Goal: Task Accomplishment & Management: Complete application form

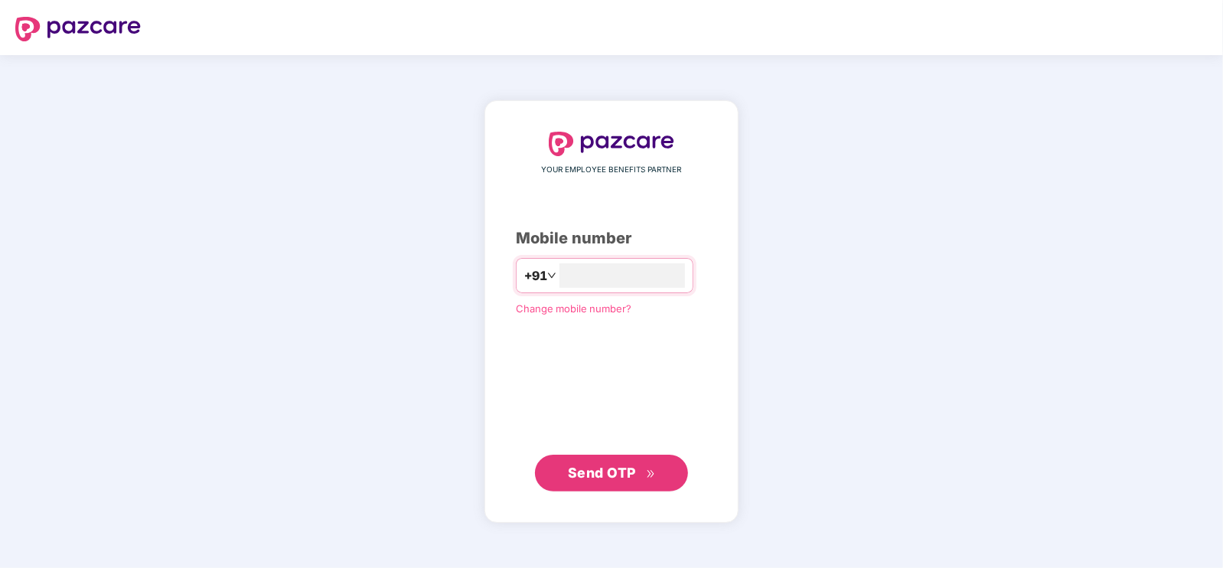
type input "**********"
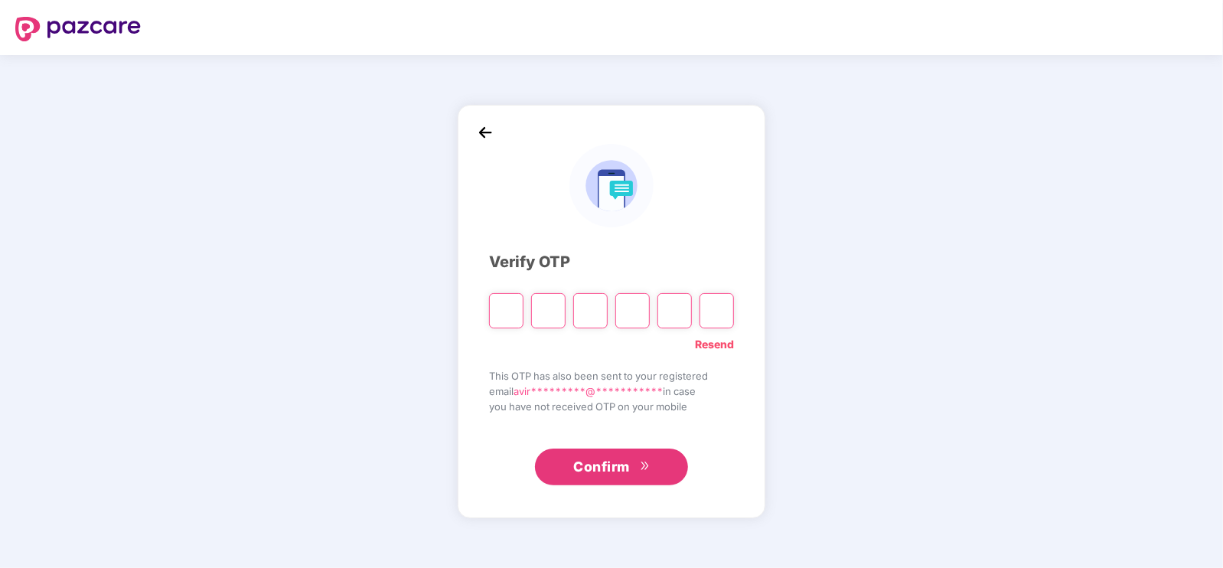
type input "*"
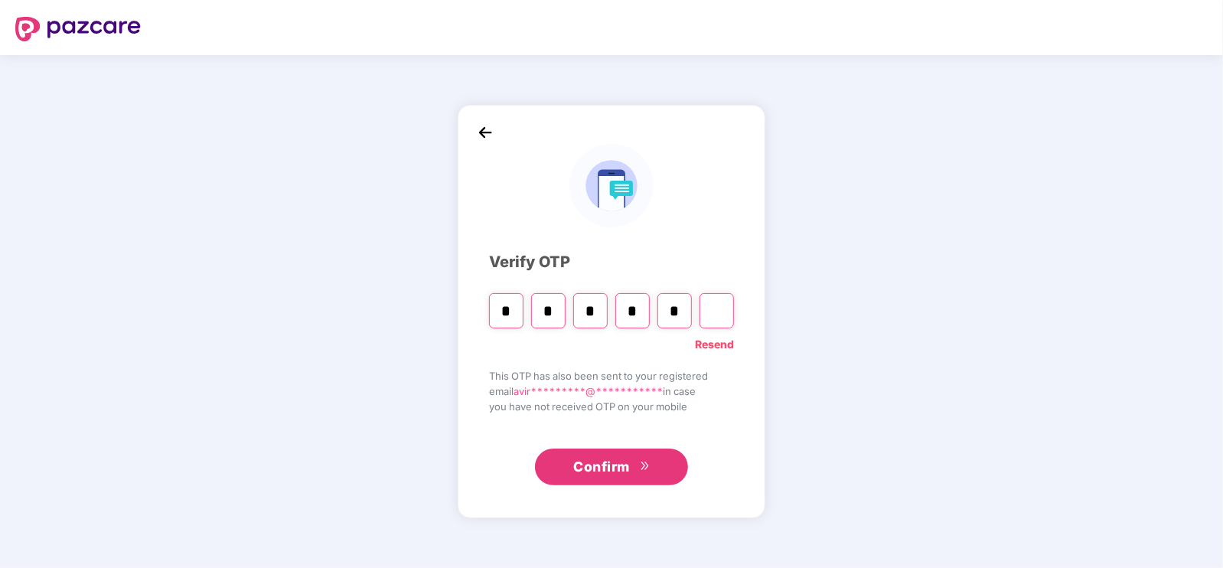
type input "*"
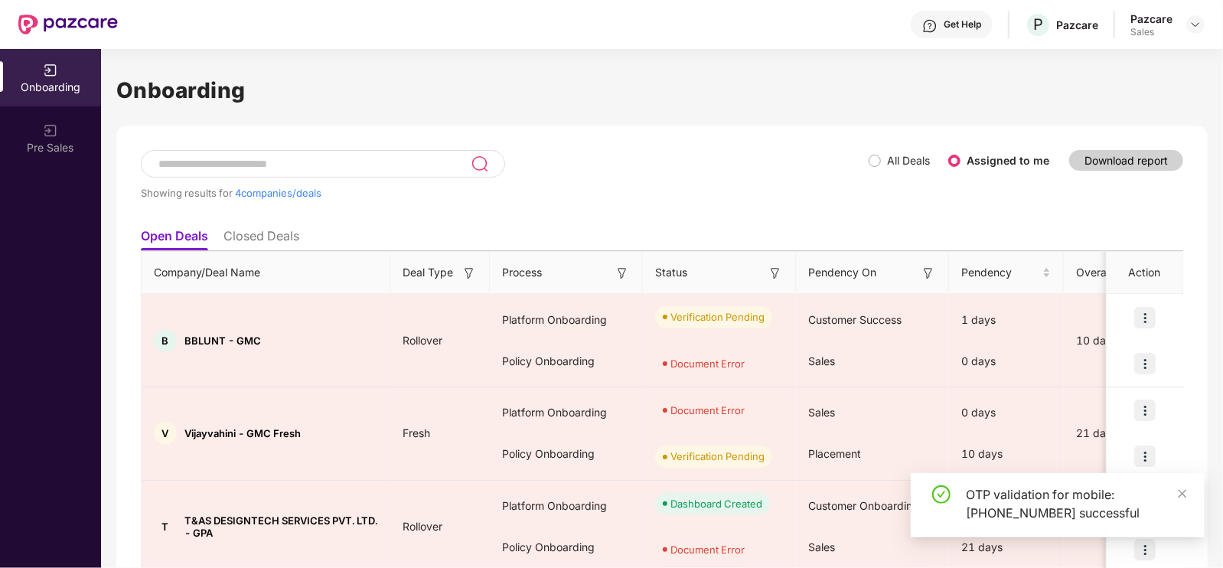
scroll to position [91, 0]
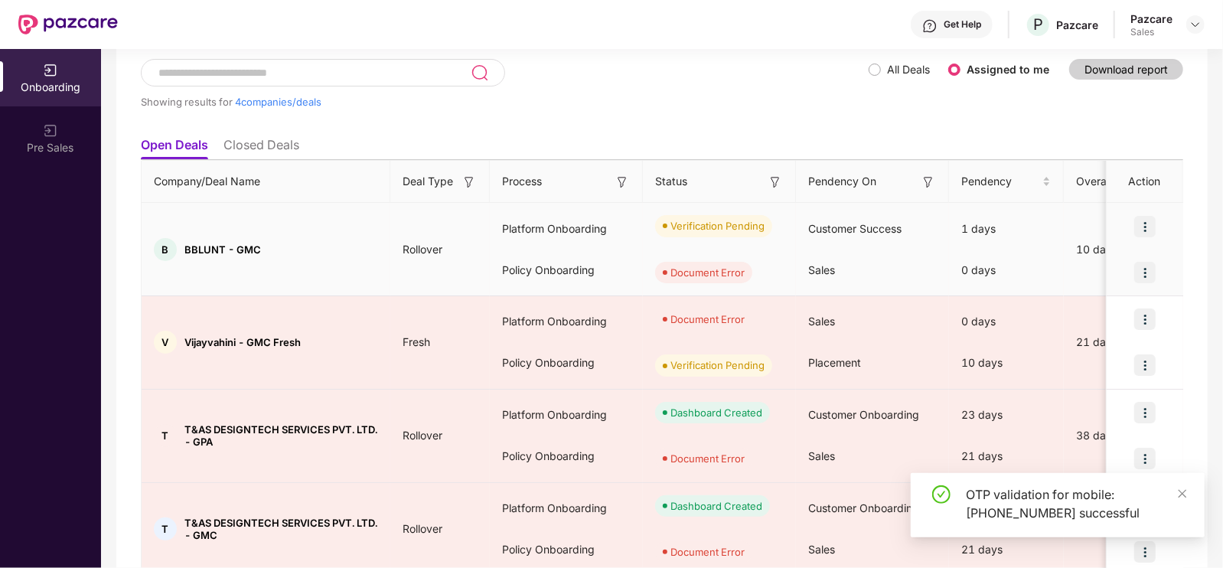
click at [1152, 266] on img at bounding box center [1145, 272] width 21 height 21
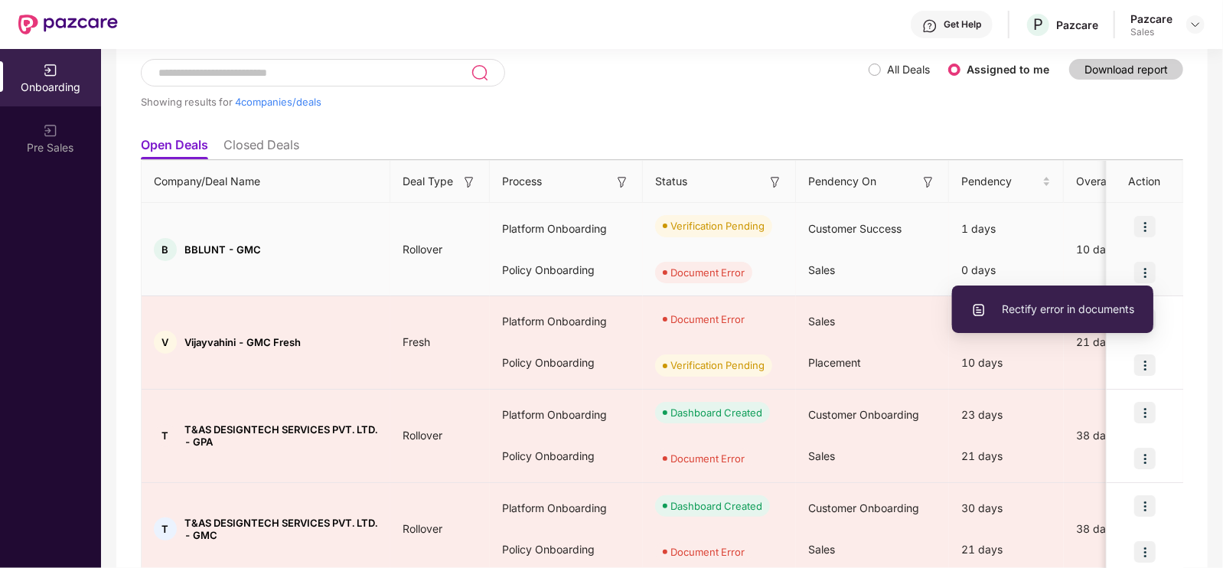
click at [1026, 307] on span "Rectify error in documents" at bounding box center [1052, 309] width 163 height 17
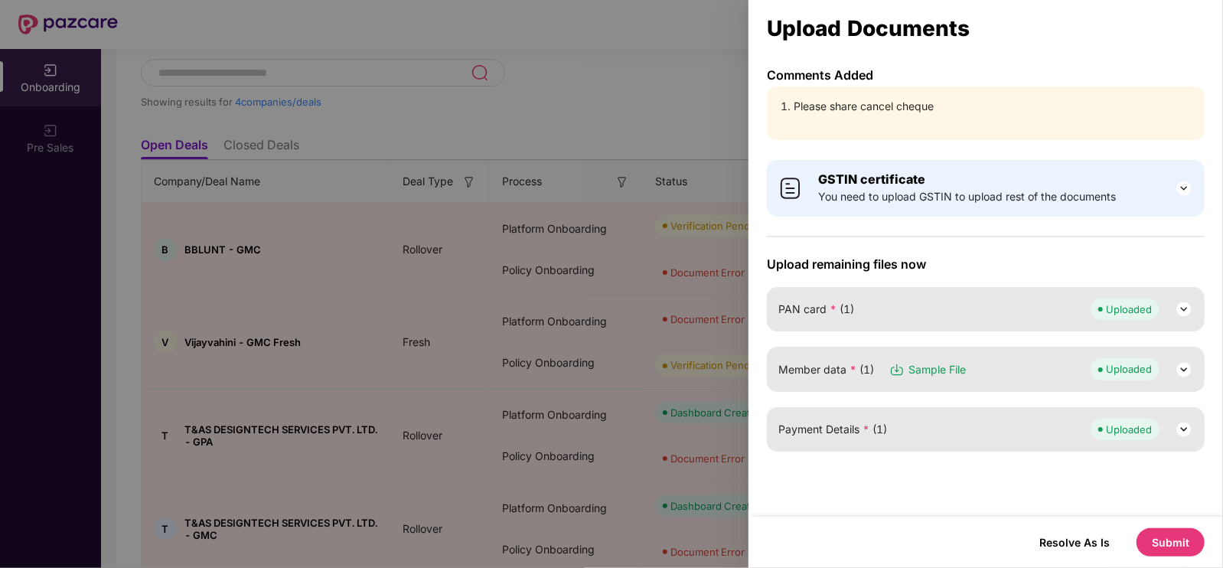
click at [867, 101] on li "Please share cancel cheque" at bounding box center [994, 106] width 400 height 17
click at [438, 318] on div at bounding box center [611, 284] width 1223 height 568
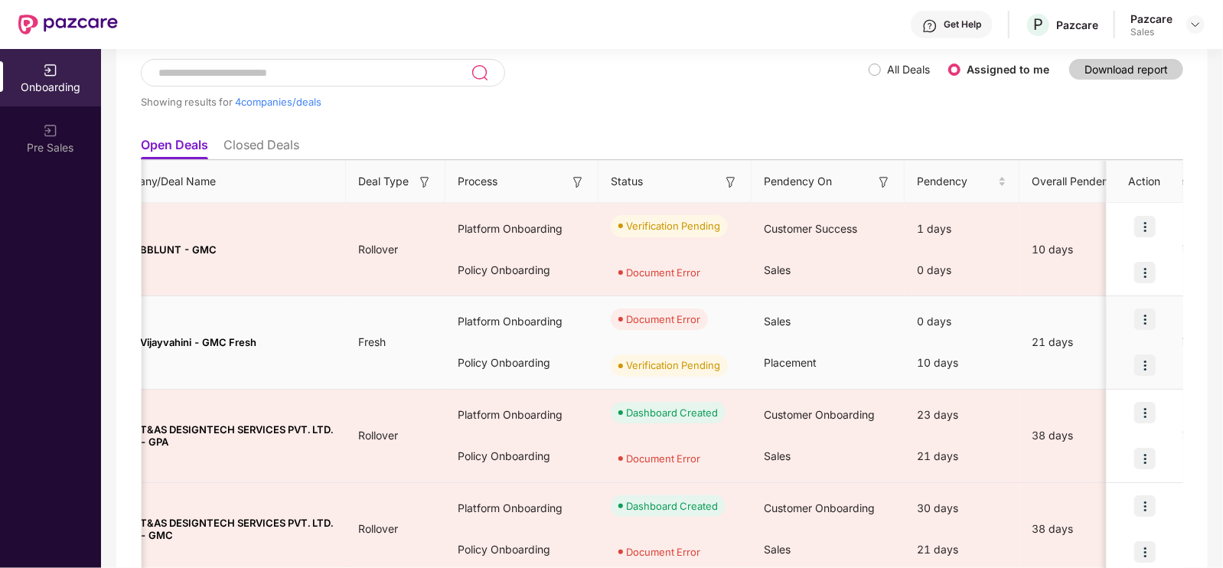
scroll to position [0, 0]
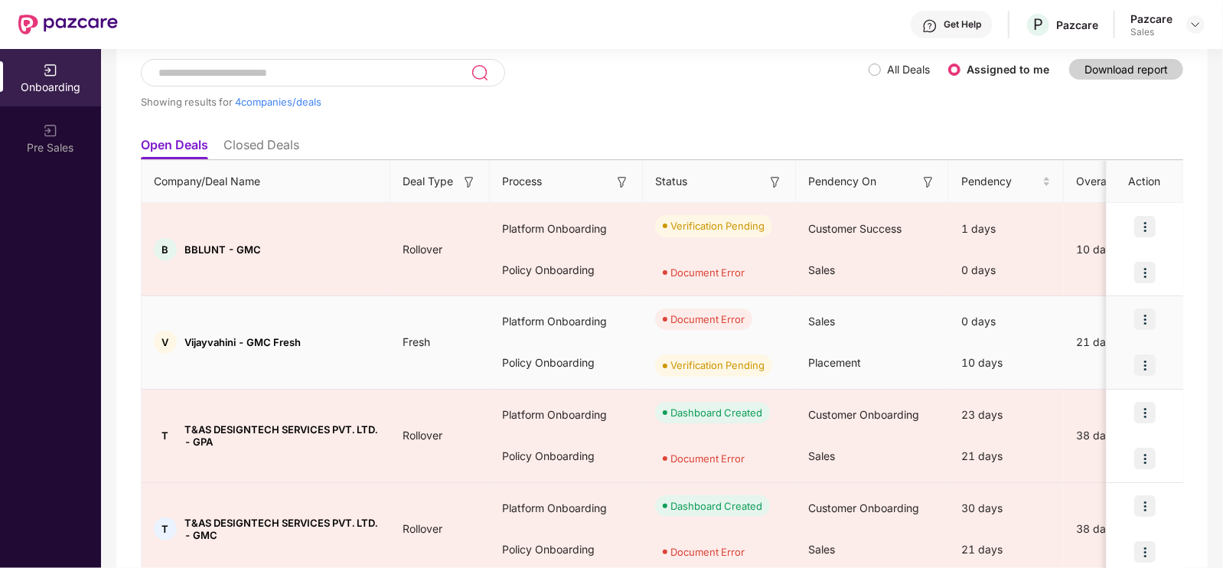
click at [1138, 319] on img at bounding box center [1145, 319] width 21 height 21
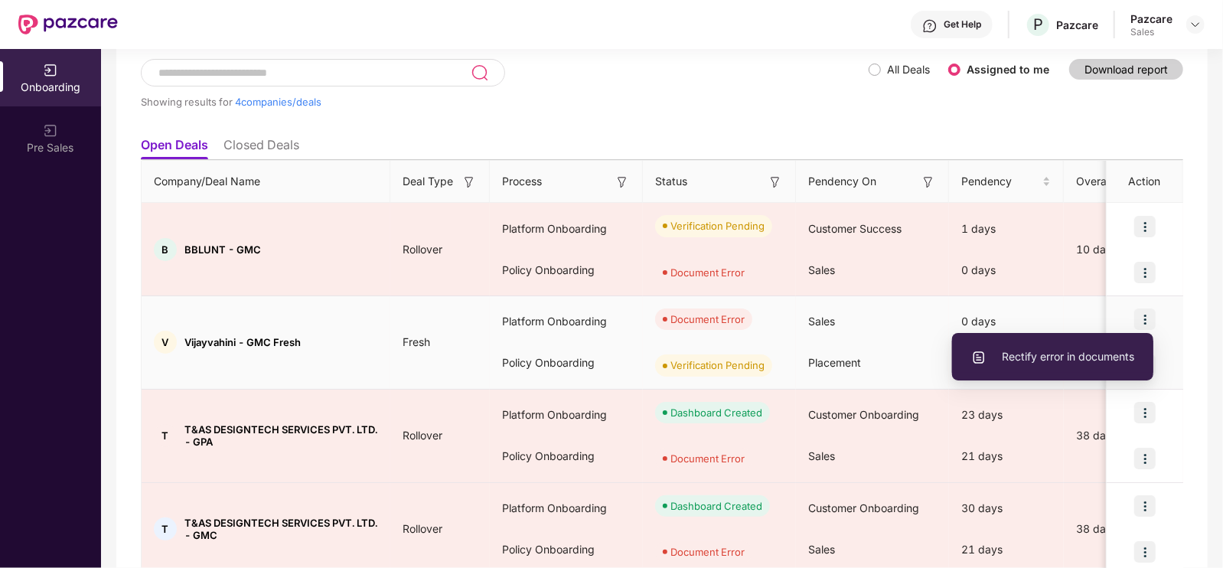
click at [1058, 365] on li "Rectify error in documents" at bounding box center [1052, 357] width 201 height 32
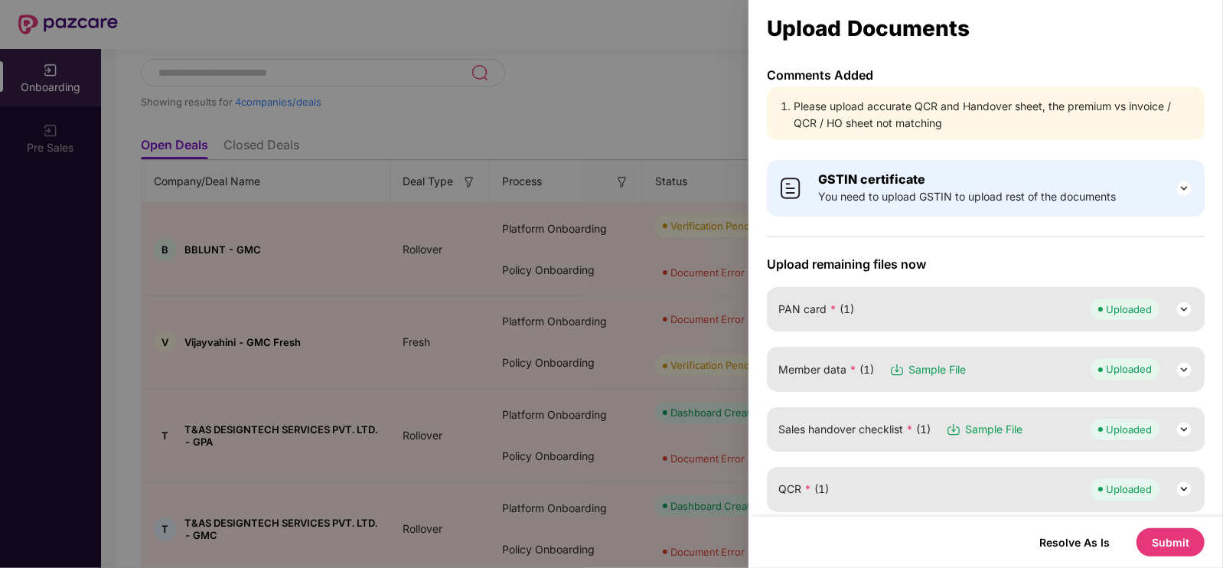
click at [865, 108] on li "Please upload accurate QCR and Handover sheet, the premium vs invoice / QCR / H…" at bounding box center [994, 115] width 400 height 34
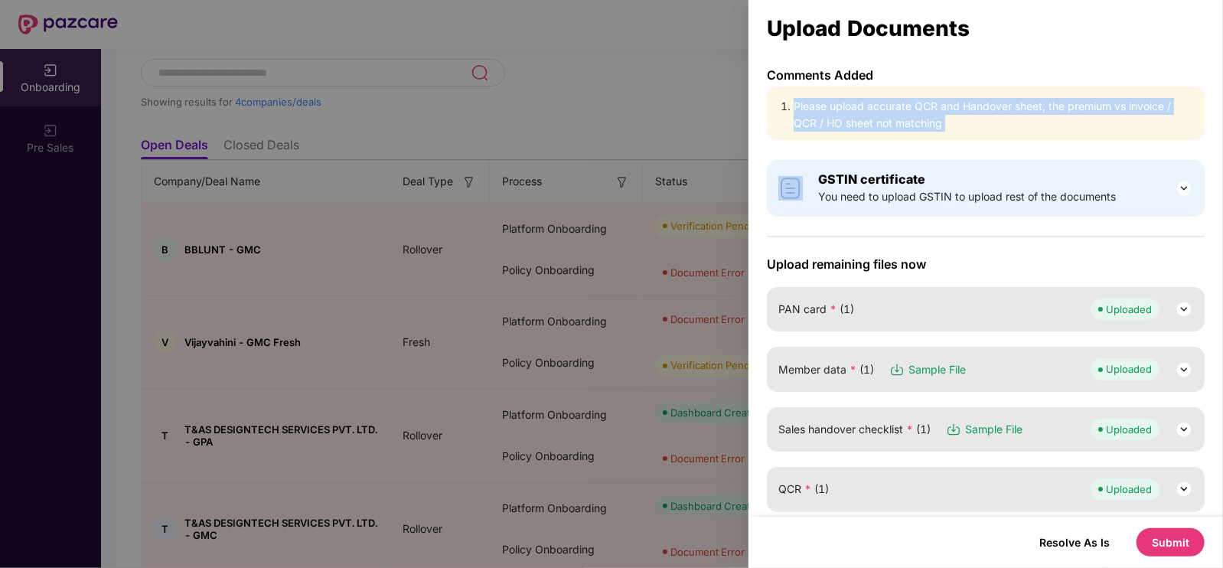
click at [865, 108] on li "Please upload accurate QCR and Handover sheet, the premium vs invoice / QCR / H…" at bounding box center [994, 115] width 400 height 34
click at [945, 103] on li "Please upload accurate QCR and Handover sheet, the premium vs invoice / QCR / H…" at bounding box center [994, 115] width 400 height 34
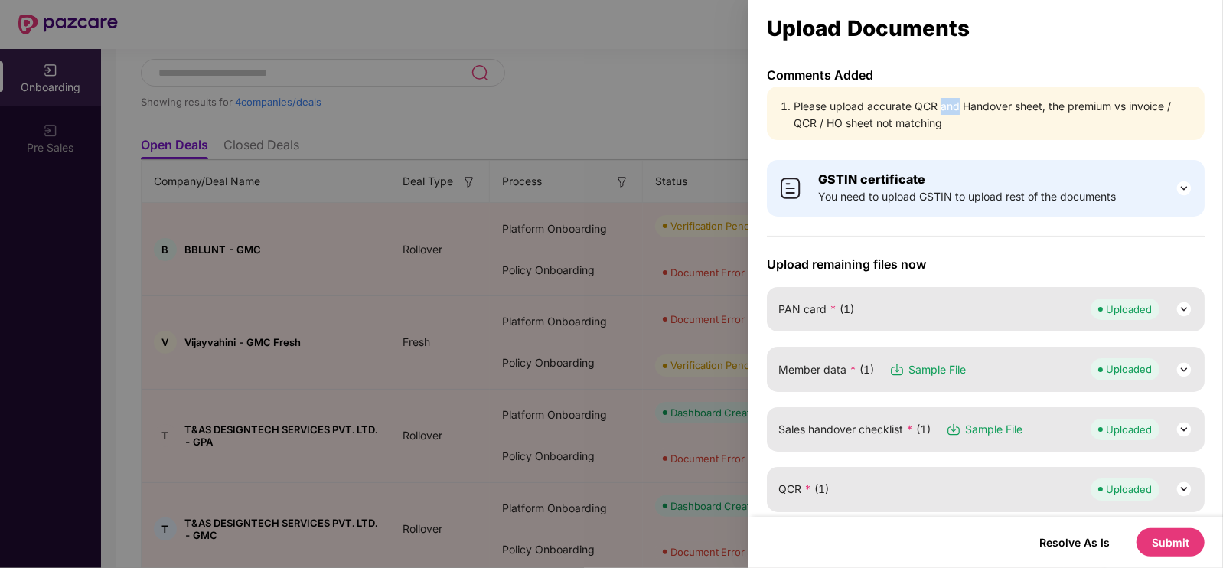
click at [945, 103] on li "Please upload accurate QCR and Handover sheet, the premium vs invoice / QCR / H…" at bounding box center [994, 115] width 400 height 34
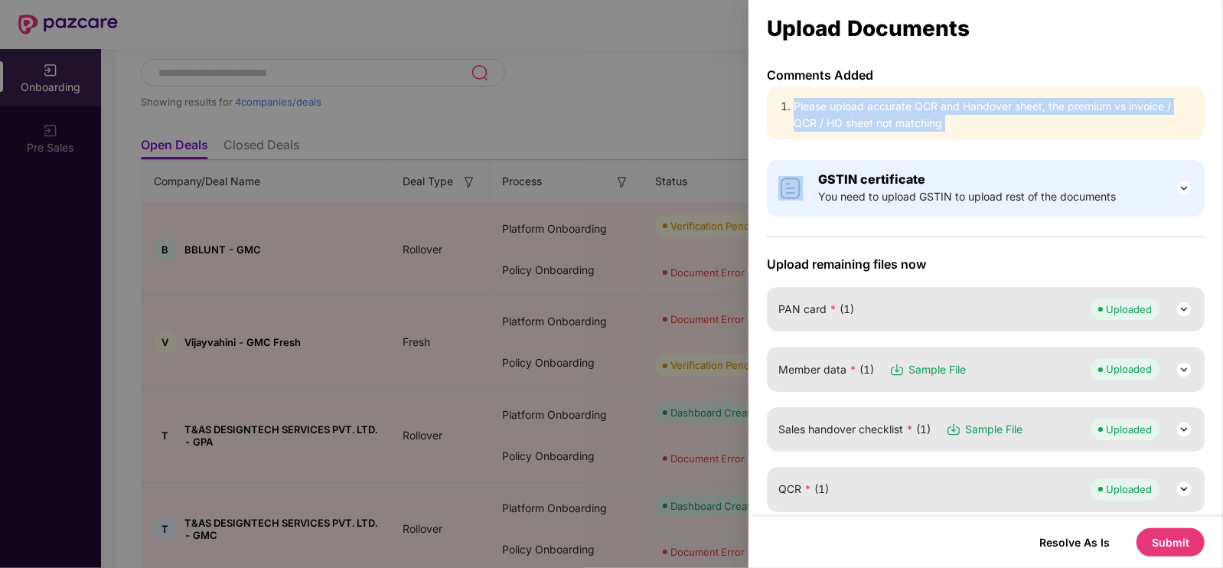
click at [945, 103] on li "Please upload accurate QCR and Handover sheet, the premium vs invoice / QCR / H…" at bounding box center [994, 115] width 400 height 34
click at [1050, 101] on li "Please upload accurate QCR and Handover sheet, the premium vs invoice / QCR / H…" at bounding box center [994, 115] width 400 height 34
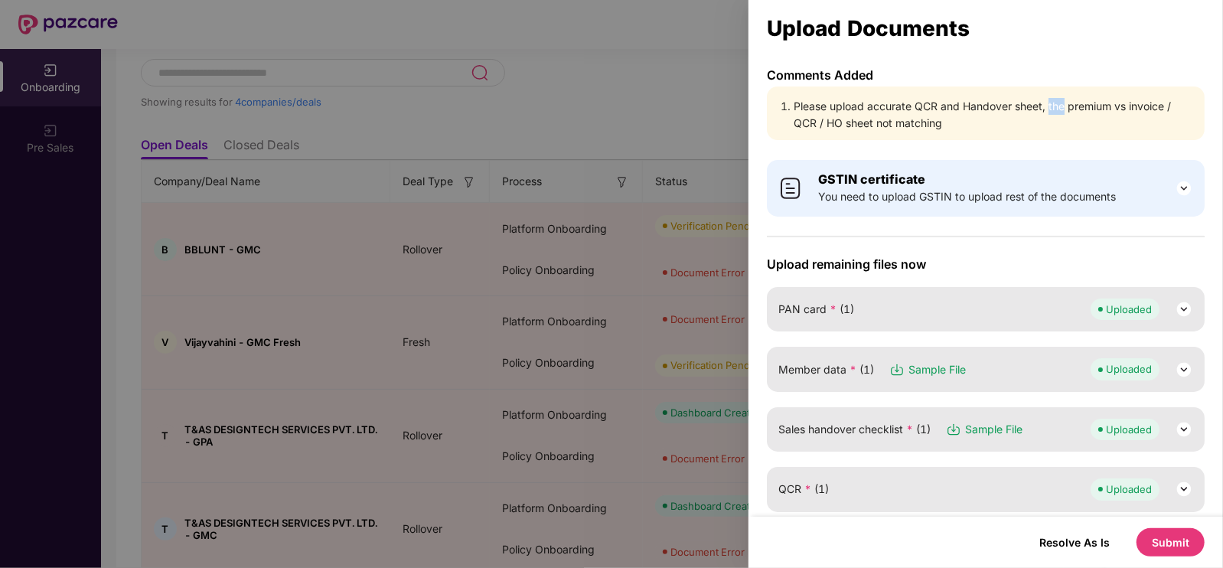
click at [1050, 101] on li "Please upload accurate QCR and Handover sheet, the premium vs invoice / QCR / H…" at bounding box center [994, 115] width 400 height 34
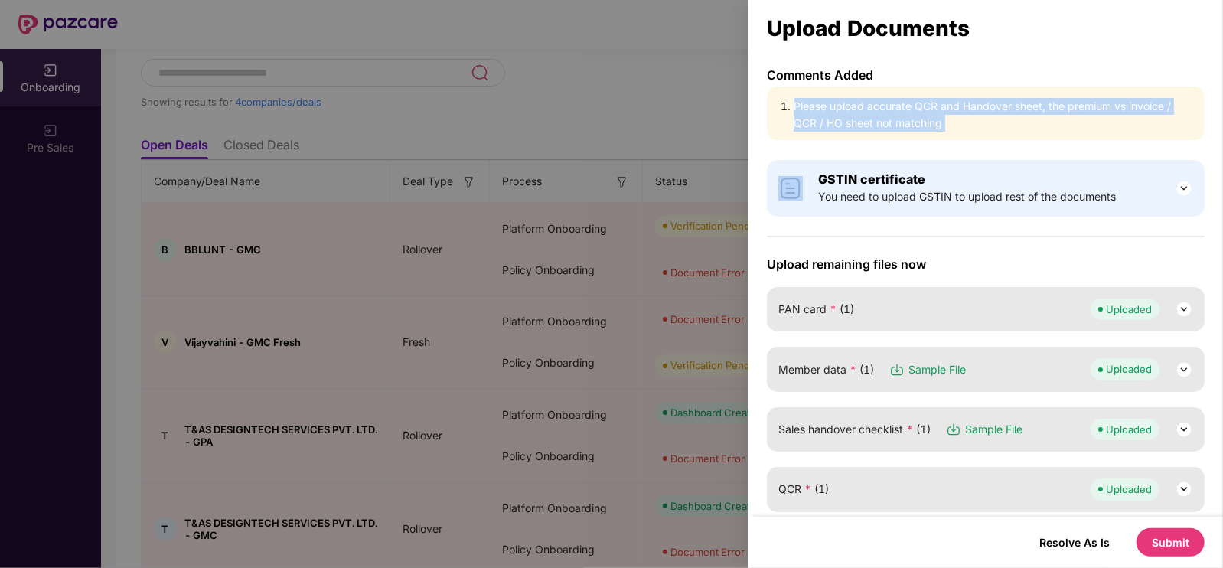
click at [1050, 101] on li "Please upload accurate QCR and Handover sheet, the premium vs invoice / QCR / H…" at bounding box center [994, 115] width 400 height 34
click at [1122, 105] on li "Please upload accurate QCR and Handover sheet, the premium vs invoice / QCR / H…" at bounding box center [994, 115] width 400 height 34
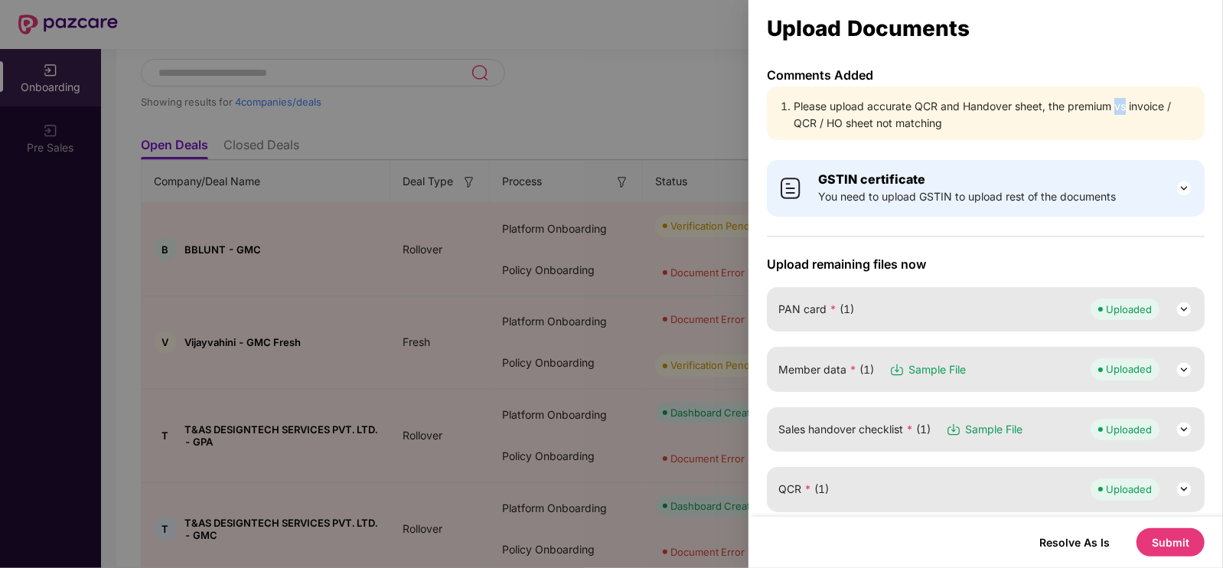
click at [1122, 105] on li "Please upload accurate QCR and Handover sheet, the premium vs invoice / QCR / H…" at bounding box center [994, 115] width 400 height 34
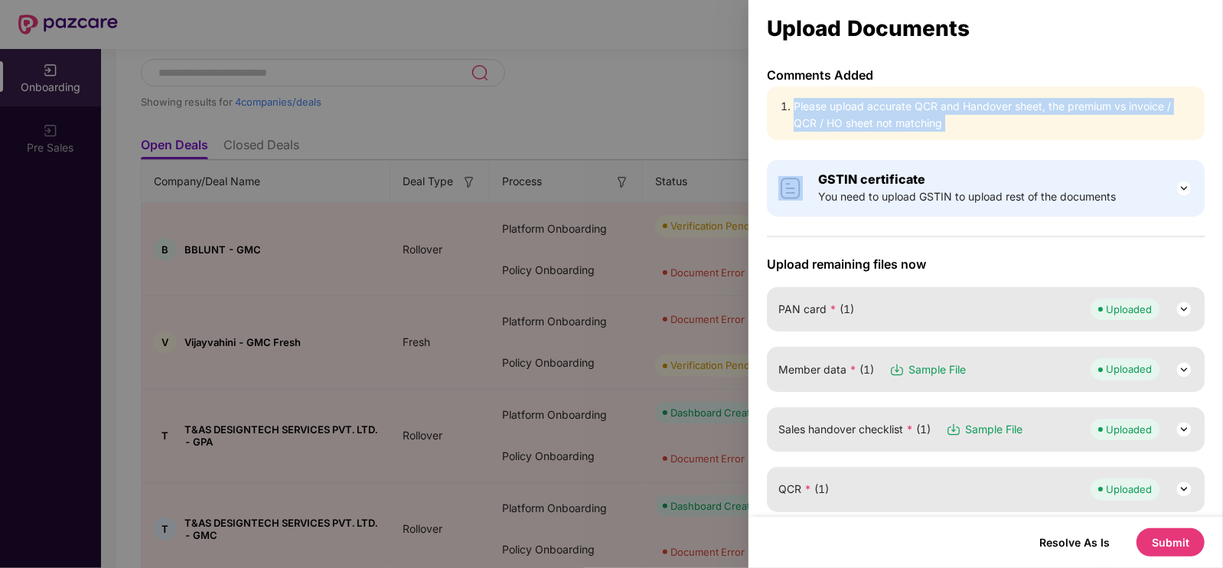
click at [1122, 105] on li "Please upload accurate QCR and Handover sheet, the premium vs invoice / QCR / H…" at bounding box center [994, 115] width 400 height 34
click at [1148, 105] on li "Please upload accurate QCR and Handover sheet, the premium vs invoice / QCR / H…" at bounding box center [994, 115] width 400 height 34
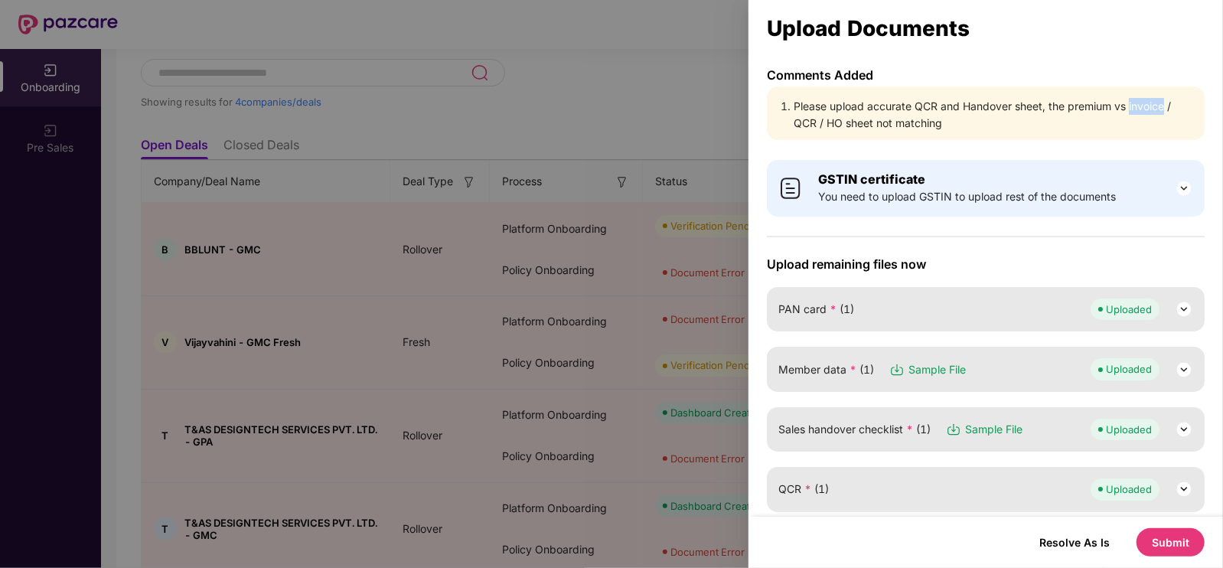
click at [1148, 105] on li "Please upload accurate QCR and Handover sheet, the premium vs invoice / QCR / H…" at bounding box center [994, 115] width 400 height 34
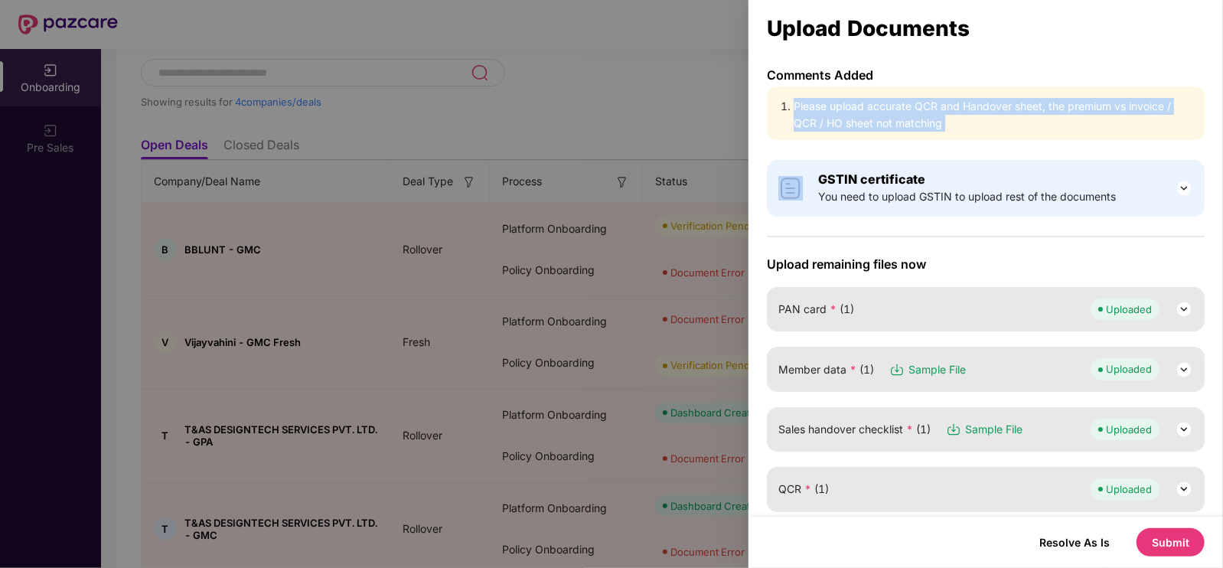
click at [1148, 105] on li "Please upload accurate QCR and Handover sheet, the premium vs invoice / QCR / H…" at bounding box center [994, 115] width 400 height 34
click at [925, 132] on div "Please upload accurate QCR and Handover sheet, the premium vs invoice / QCR / H…" at bounding box center [986, 114] width 438 height 54
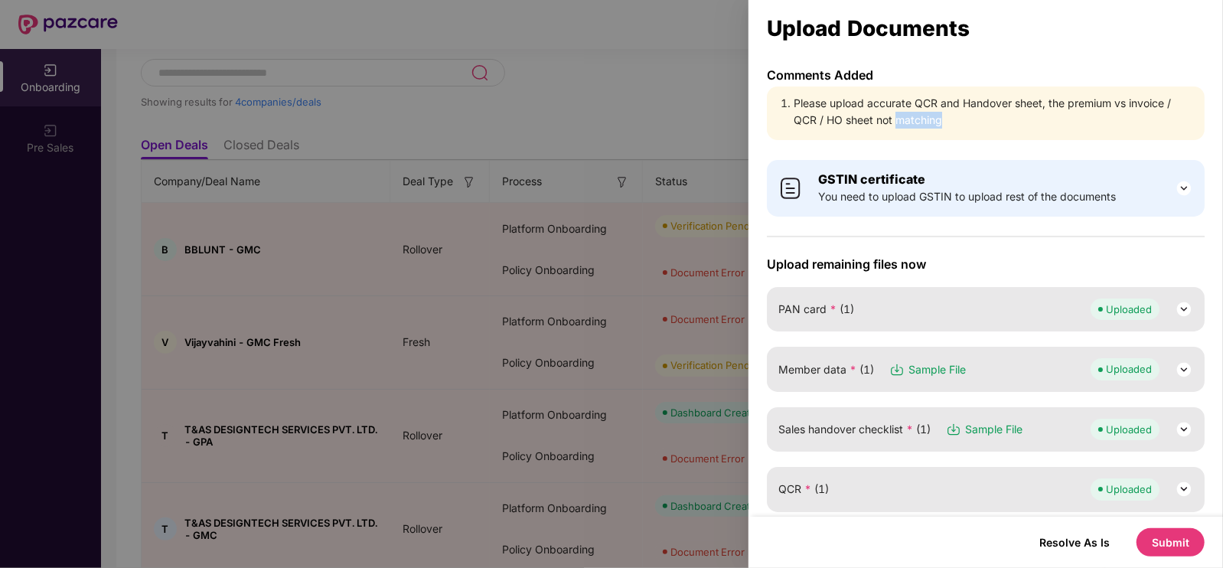
click at [925, 132] on div "Please upload accurate QCR and Handover sheet, the premium vs invoice / QCR / H…" at bounding box center [986, 114] width 438 height 54
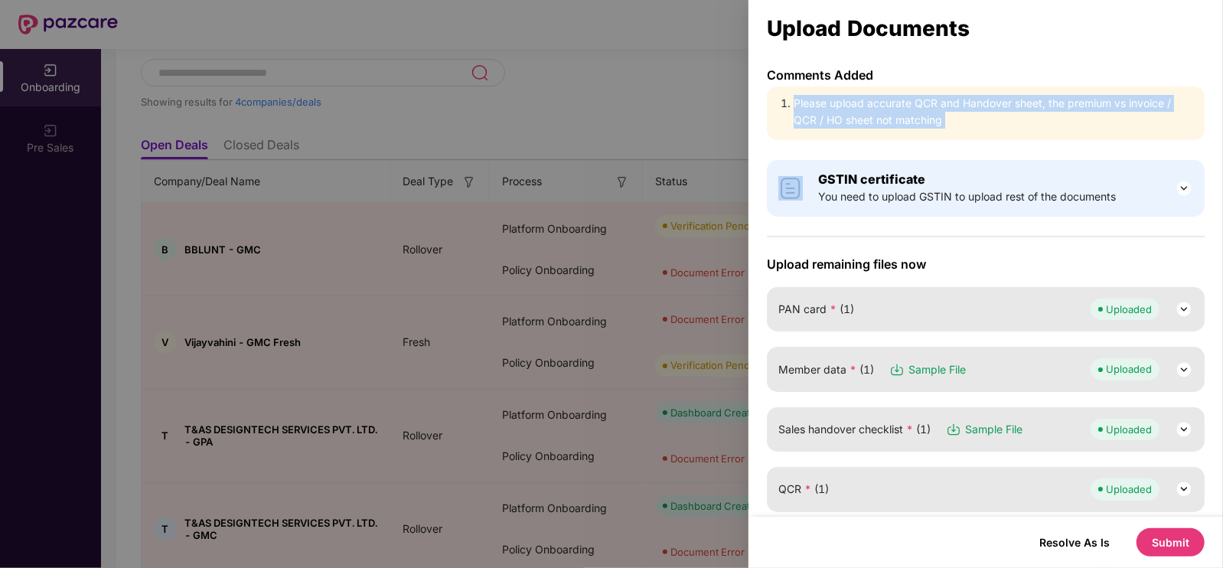
click at [925, 132] on div "Please upload accurate QCR and Handover sheet, the premium vs invoice / QCR / H…" at bounding box center [986, 114] width 438 height 54
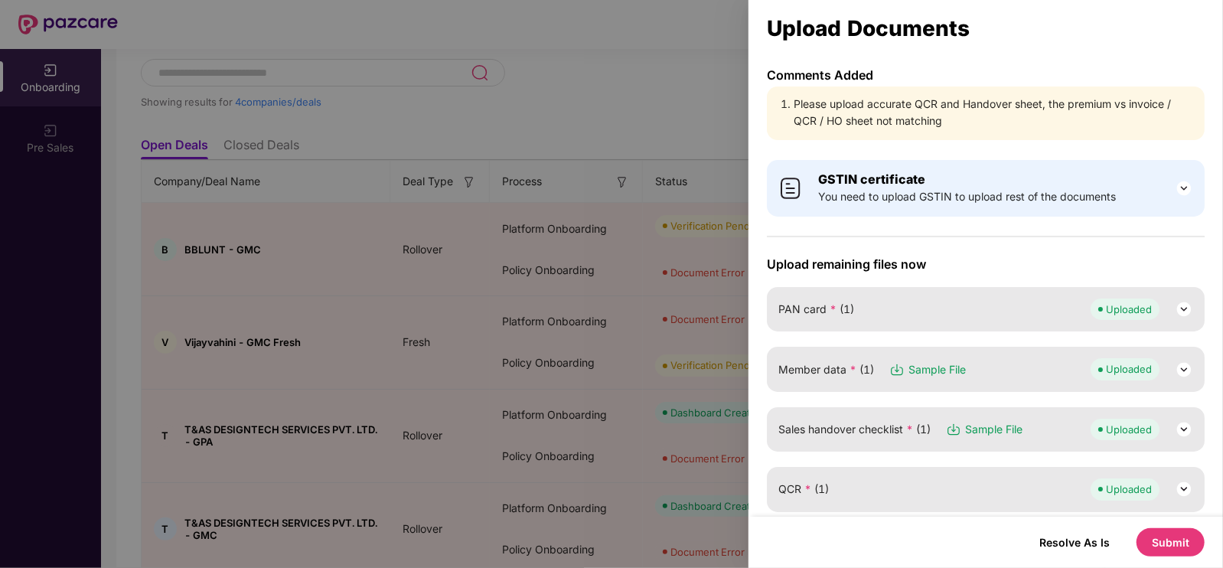
click at [530, 133] on div at bounding box center [611, 284] width 1223 height 568
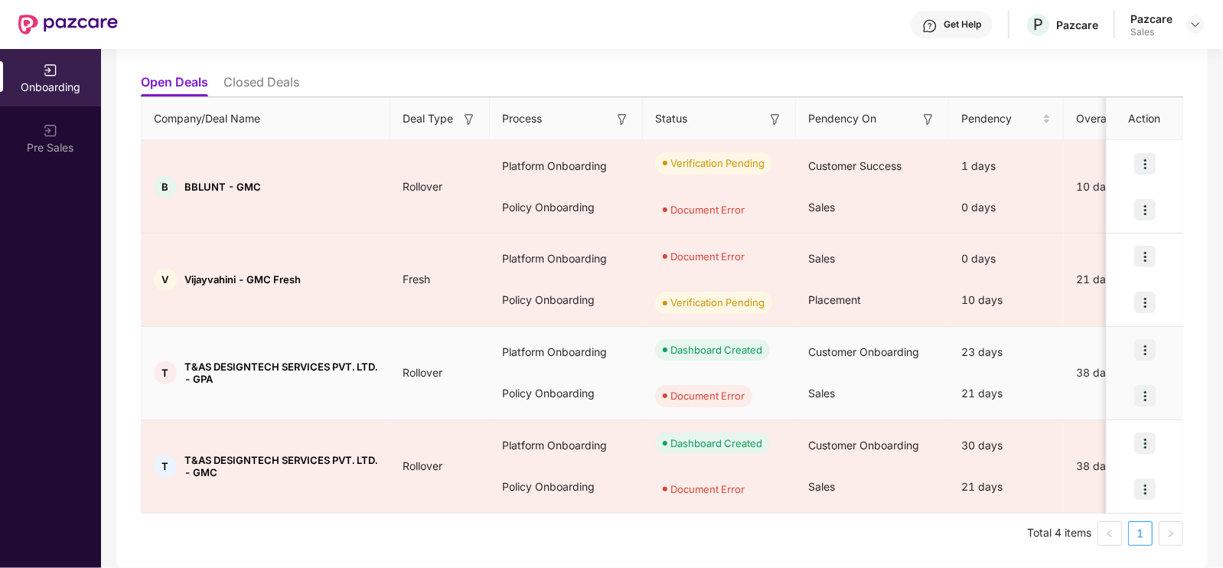
scroll to position [0, 0]
